Goal: Task Accomplishment & Management: Use online tool/utility

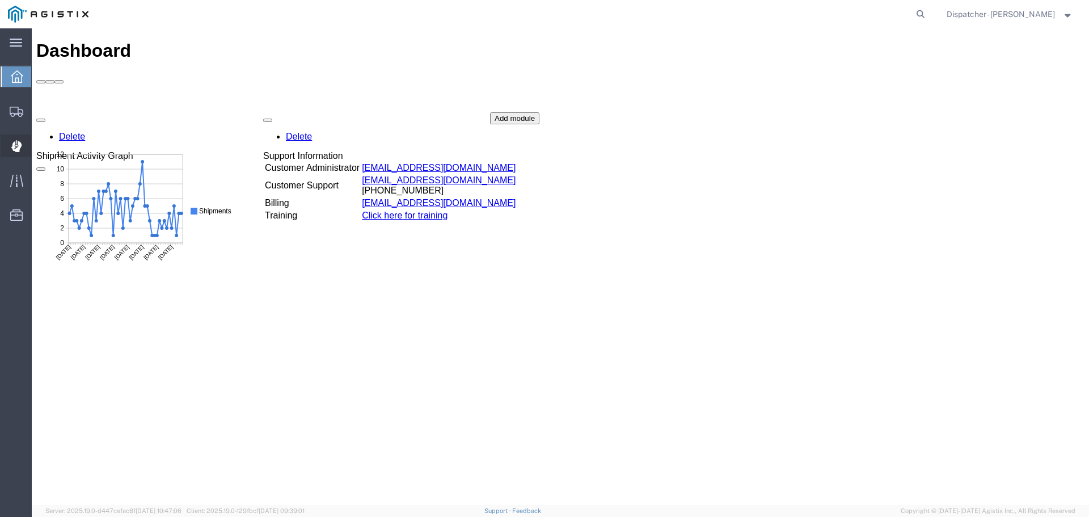
click at [10, 148] on div at bounding box center [17, 145] width 32 height 23
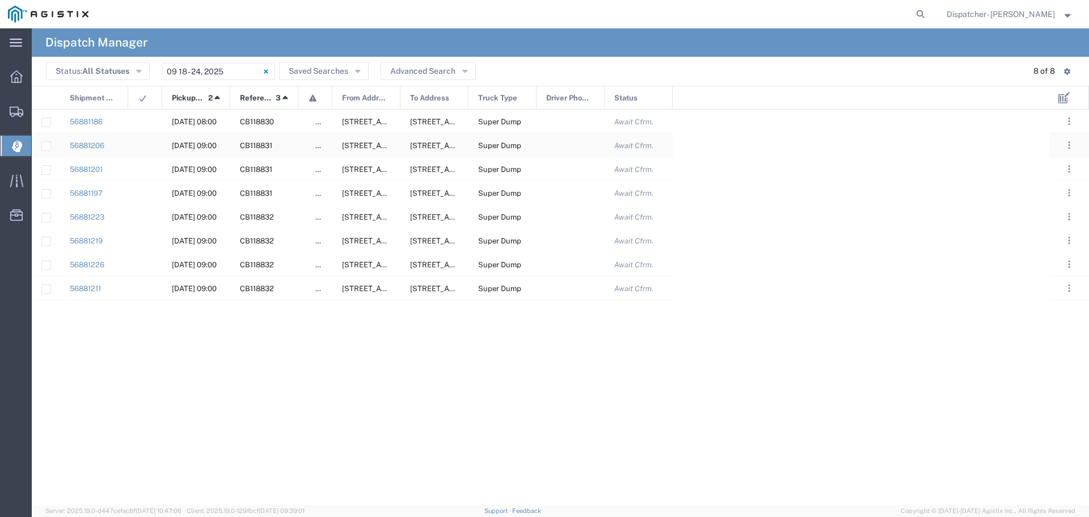
click at [578, 145] on div at bounding box center [571, 144] width 68 height 23
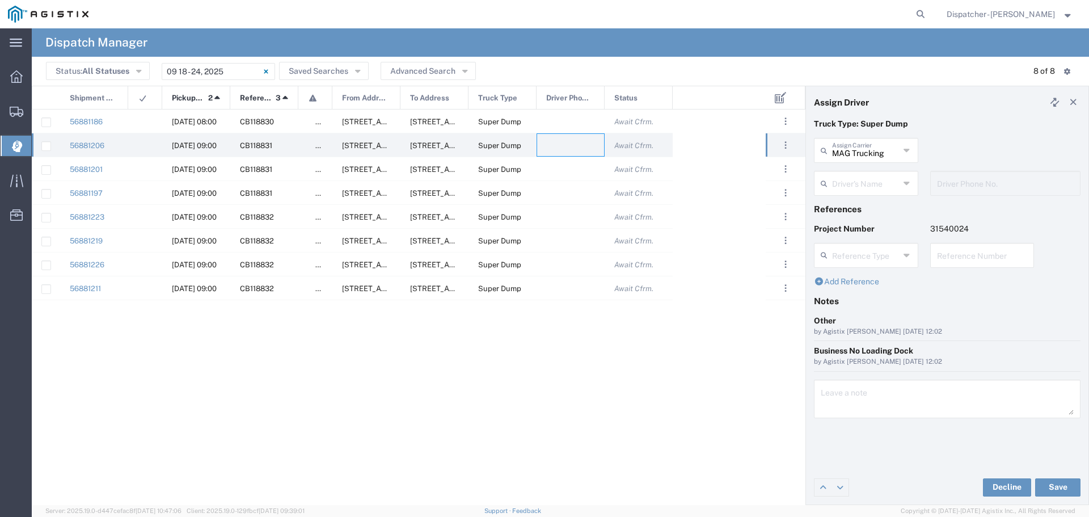
click at [908, 183] on icon at bounding box center [907, 183] width 7 height 18
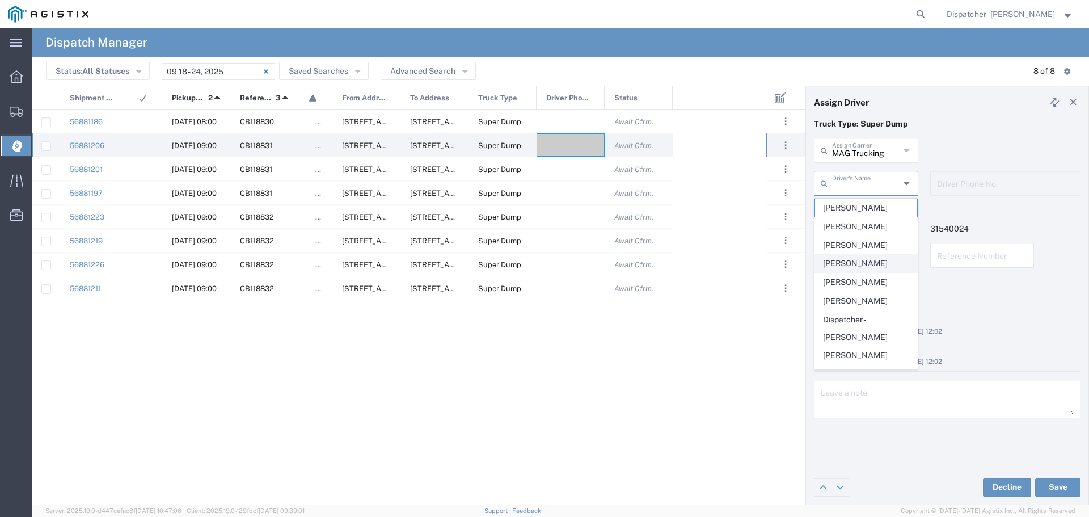
click at [864, 258] on span "Chung Nguyen" at bounding box center [866, 264] width 102 height 18
type input "Chung Nguyen"
type input "5104683781"
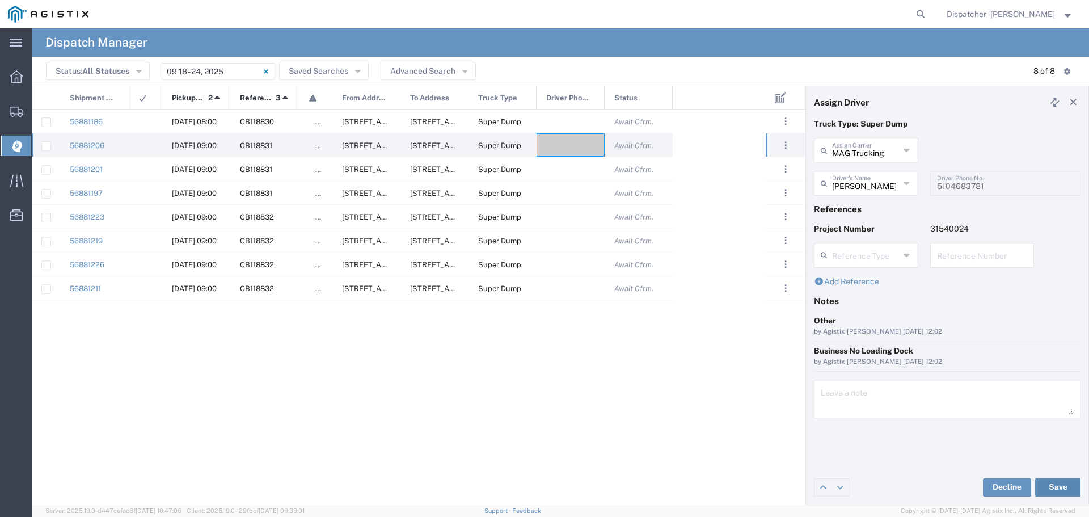
click at [1064, 483] on button "Save" at bounding box center [1057, 487] width 45 height 18
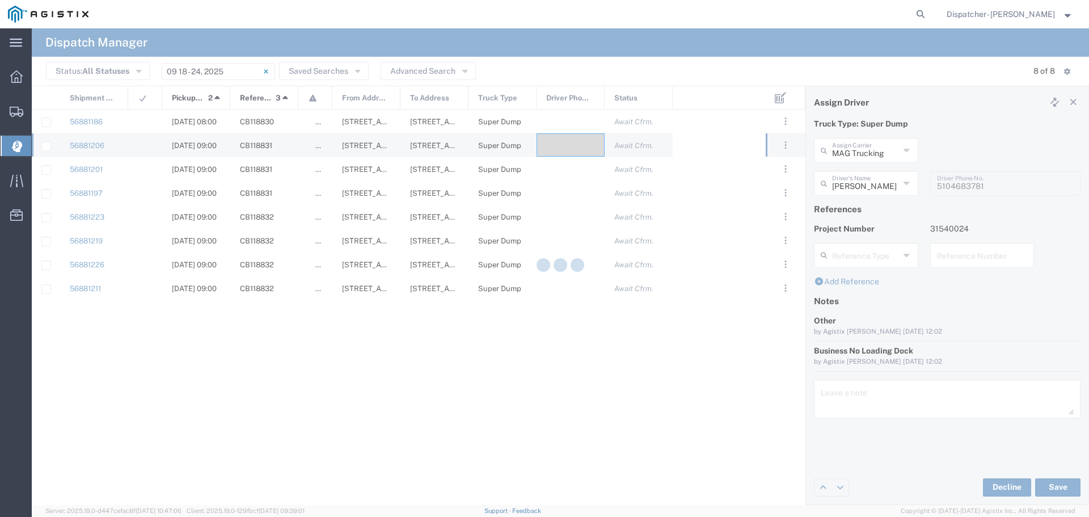
type input "Chung Nguyen"
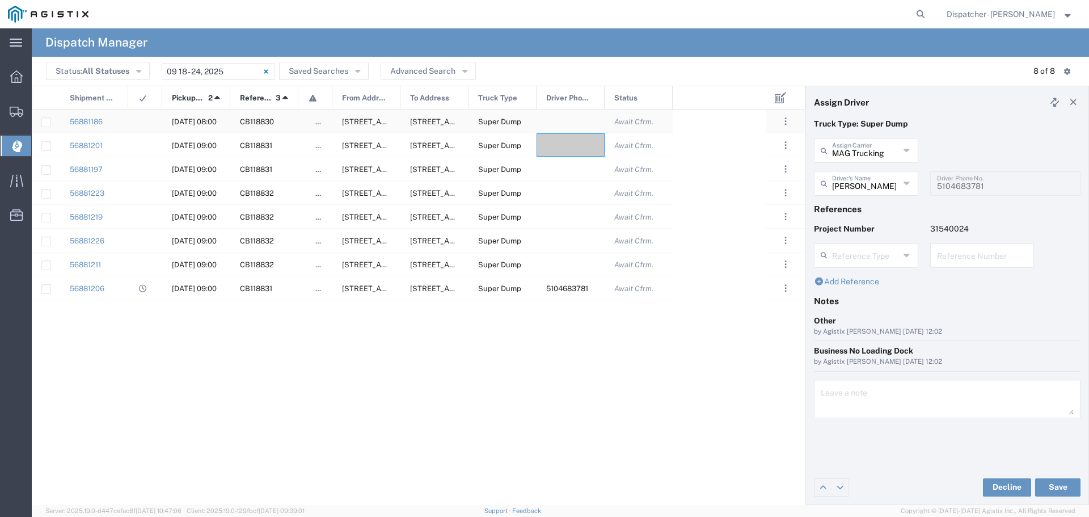
click at [570, 119] on div at bounding box center [571, 120] width 68 height 23
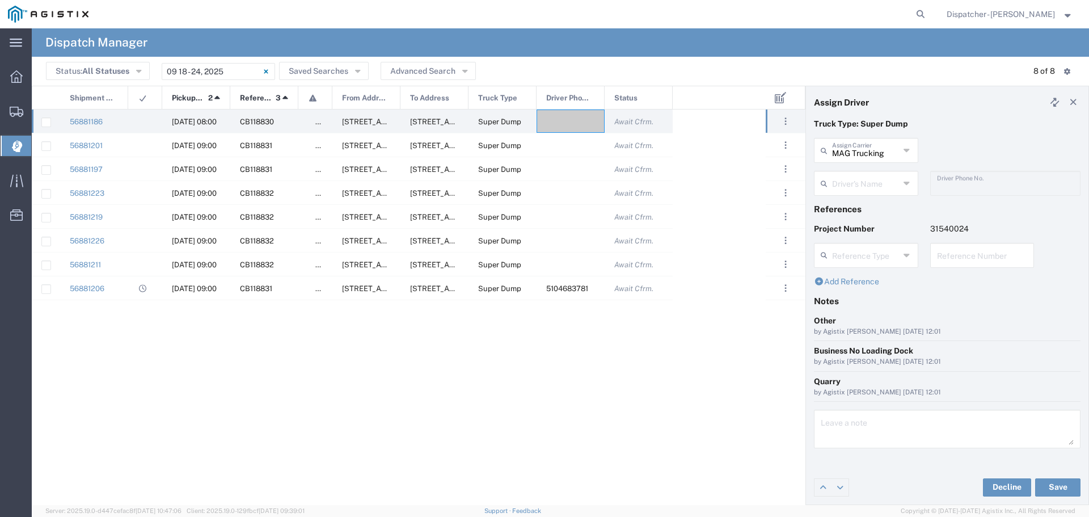
click at [907, 181] on icon at bounding box center [907, 183] width 7 height 18
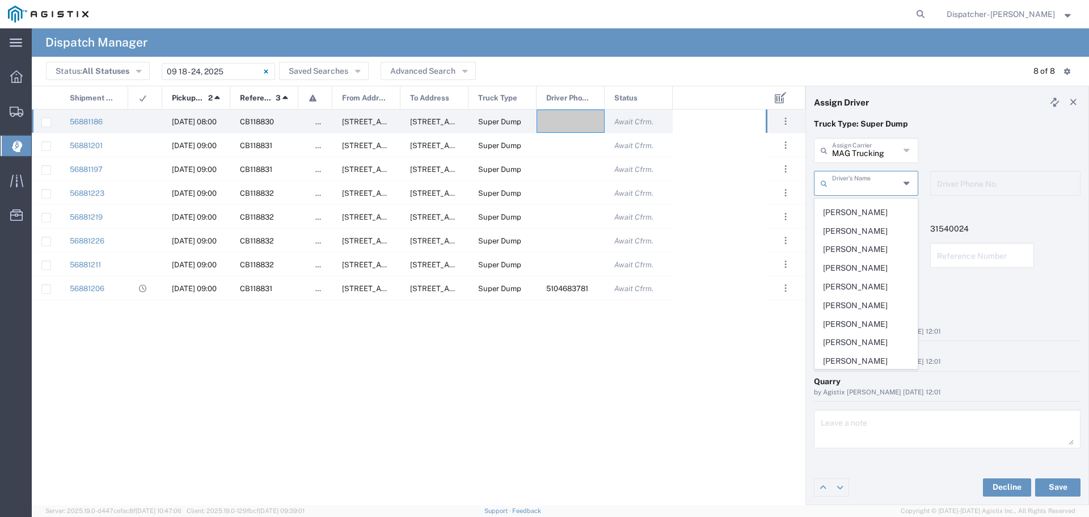
scroll to position [281, 0]
click at [850, 288] on span "Khai Tran" at bounding box center [866, 280] width 102 height 18
type input "Khai Tran"
type input "408-839-3988"
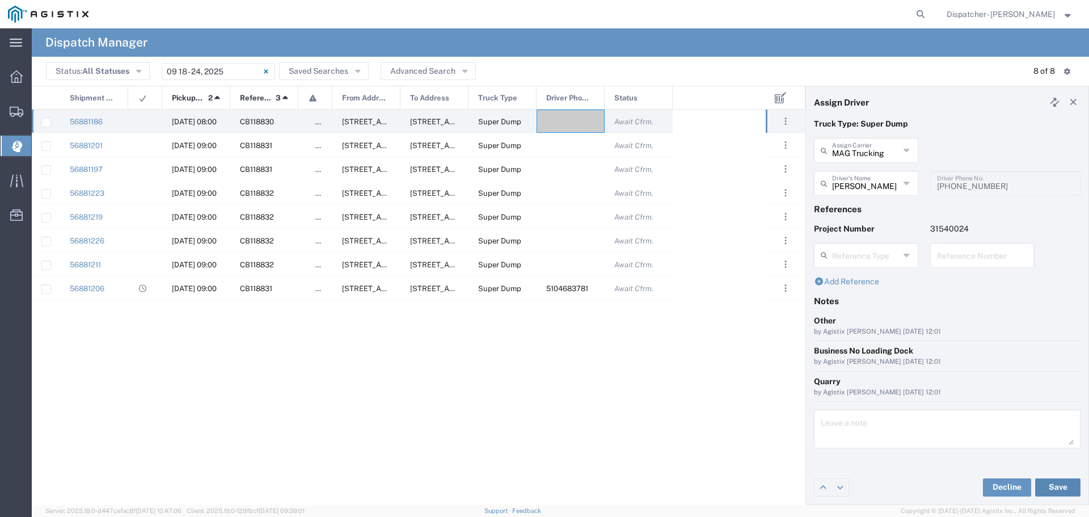
click at [1059, 484] on button "Save" at bounding box center [1057, 487] width 45 height 18
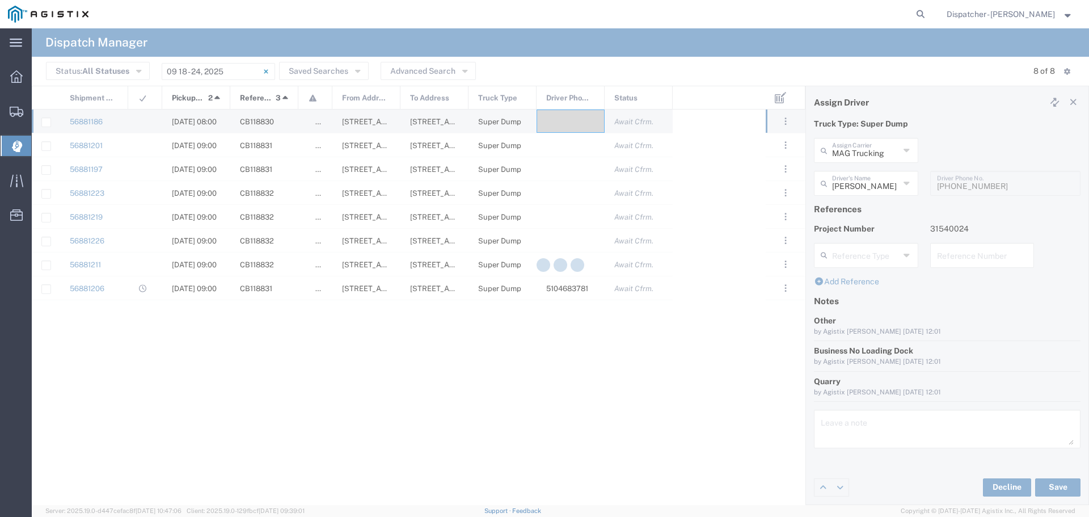
type input "Khai Tran"
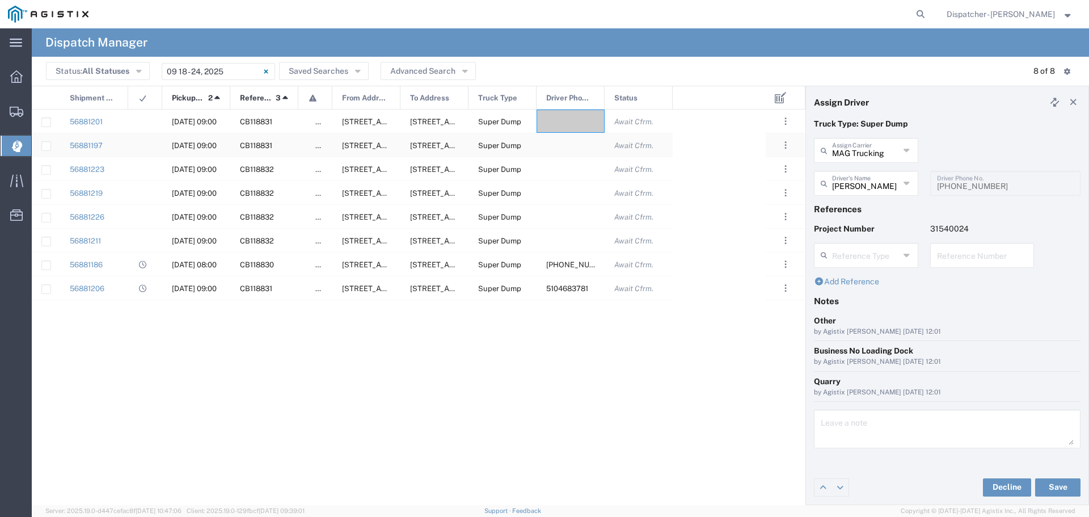
click at [547, 150] on div at bounding box center [571, 144] width 68 height 23
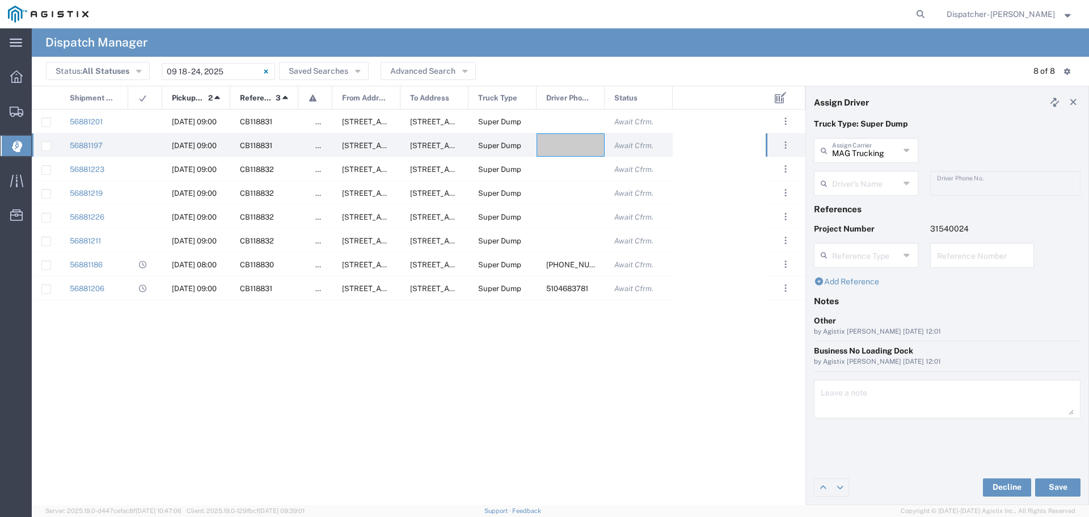
click at [912, 179] on div "Driver's Name" at bounding box center [866, 183] width 104 height 25
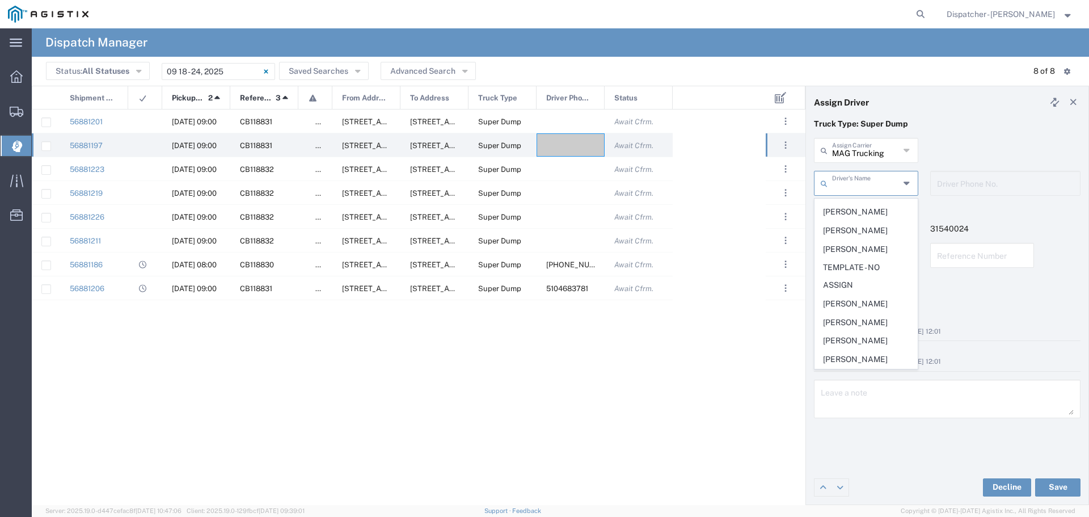
scroll to position [570, 0]
click at [849, 320] on span "Thang Nguyen" at bounding box center [866, 323] width 102 height 18
type input "Thang Nguyen"
type input "5107741145"
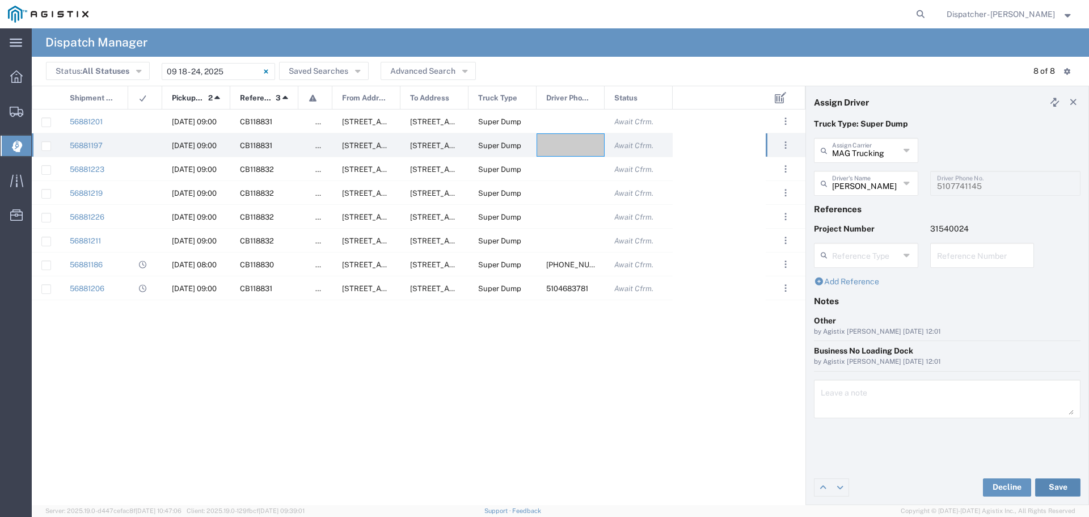
click at [1055, 486] on button "Save" at bounding box center [1057, 487] width 45 height 18
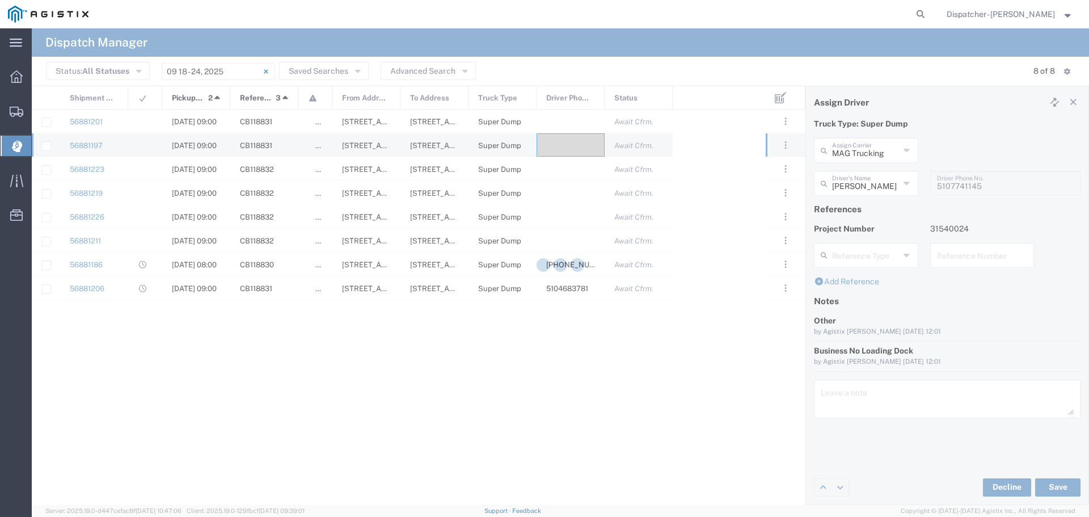
type input "Thang Nguyen"
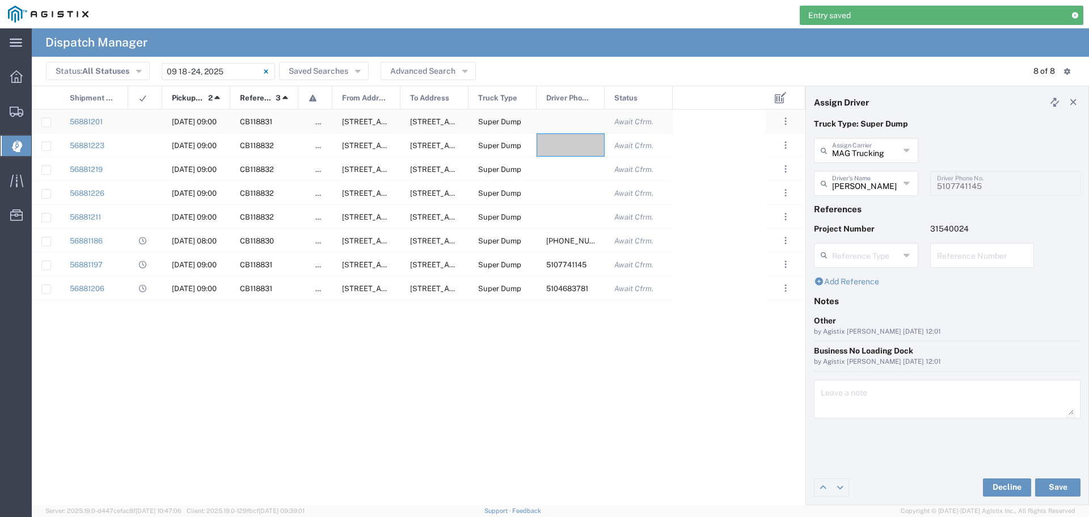
click at [586, 117] on div at bounding box center [571, 120] width 68 height 23
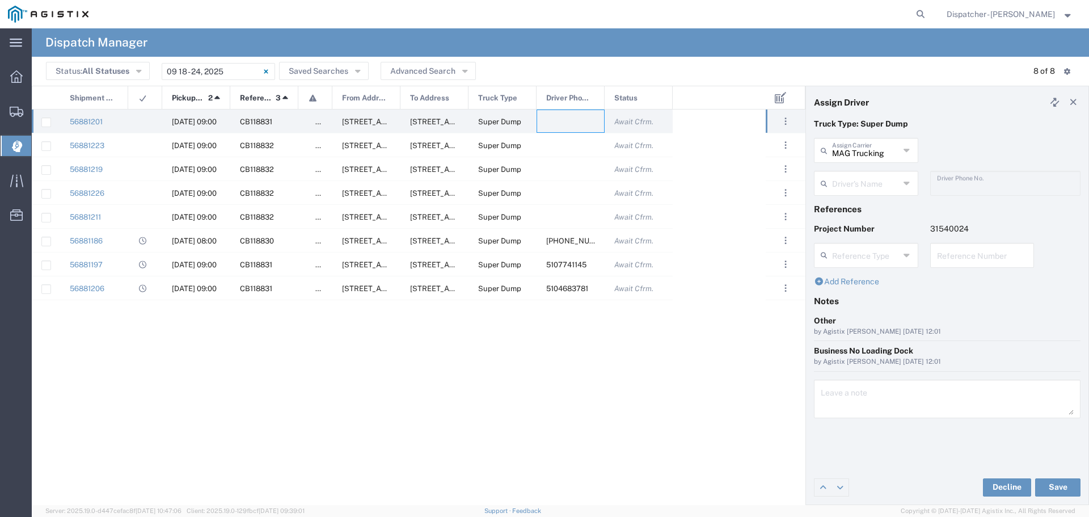
click at [908, 181] on icon at bounding box center [907, 183] width 7 height 18
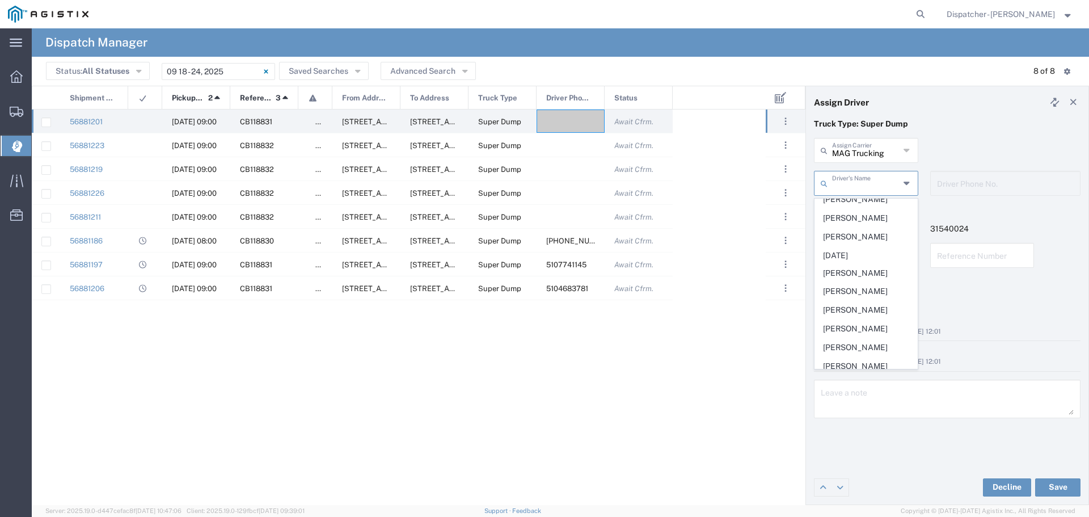
scroll to position [480, 0]
click at [872, 274] on span "Rupinder Basra" at bounding box center [866, 265] width 102 height 18
type input "Rupinder Basra"
type input "5108122112"
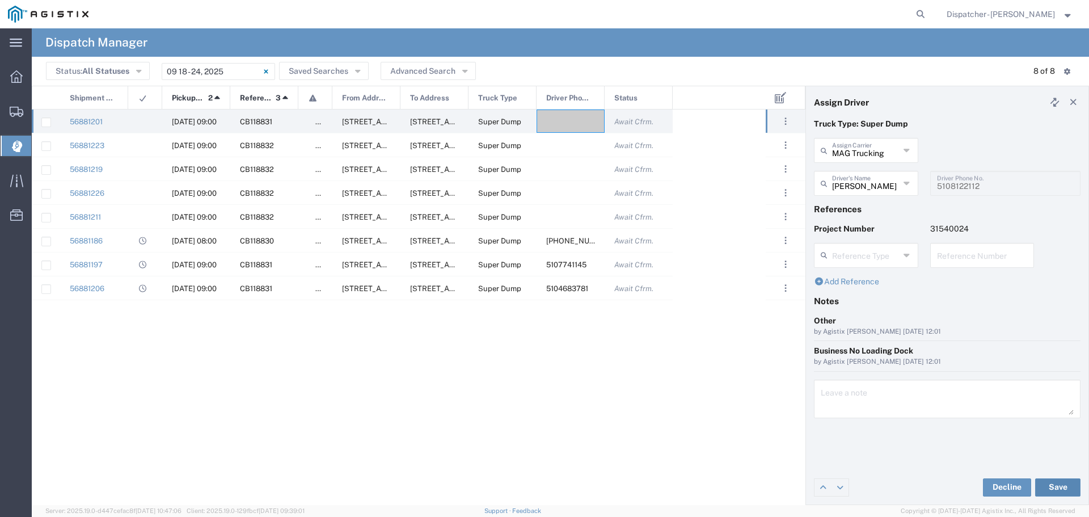
click at [1061, 485] on button "Save" at bounding box center [1057, 487] width 45 height 18
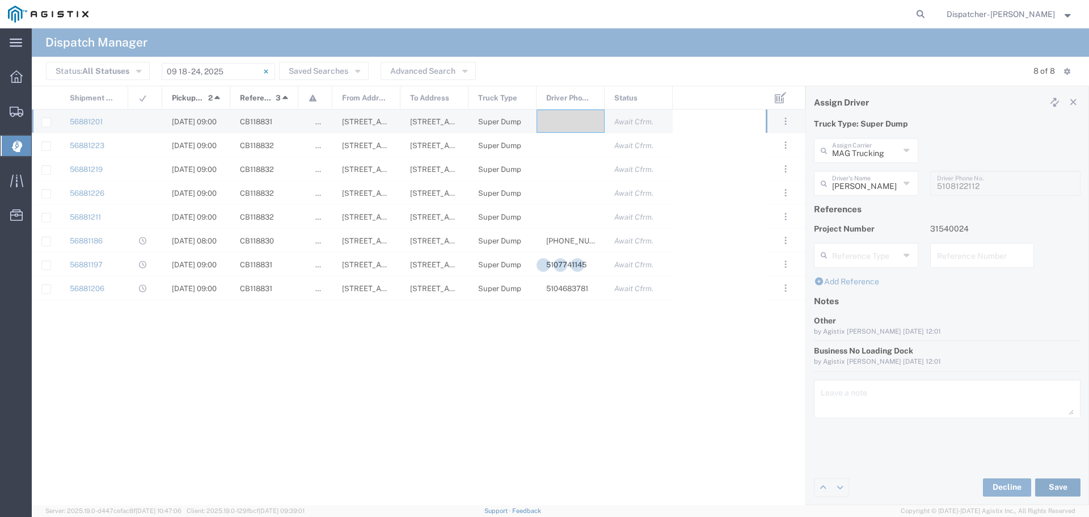
type input "Rupinder Basra"
